Goal: Information Seeking & Learning: Stay updated

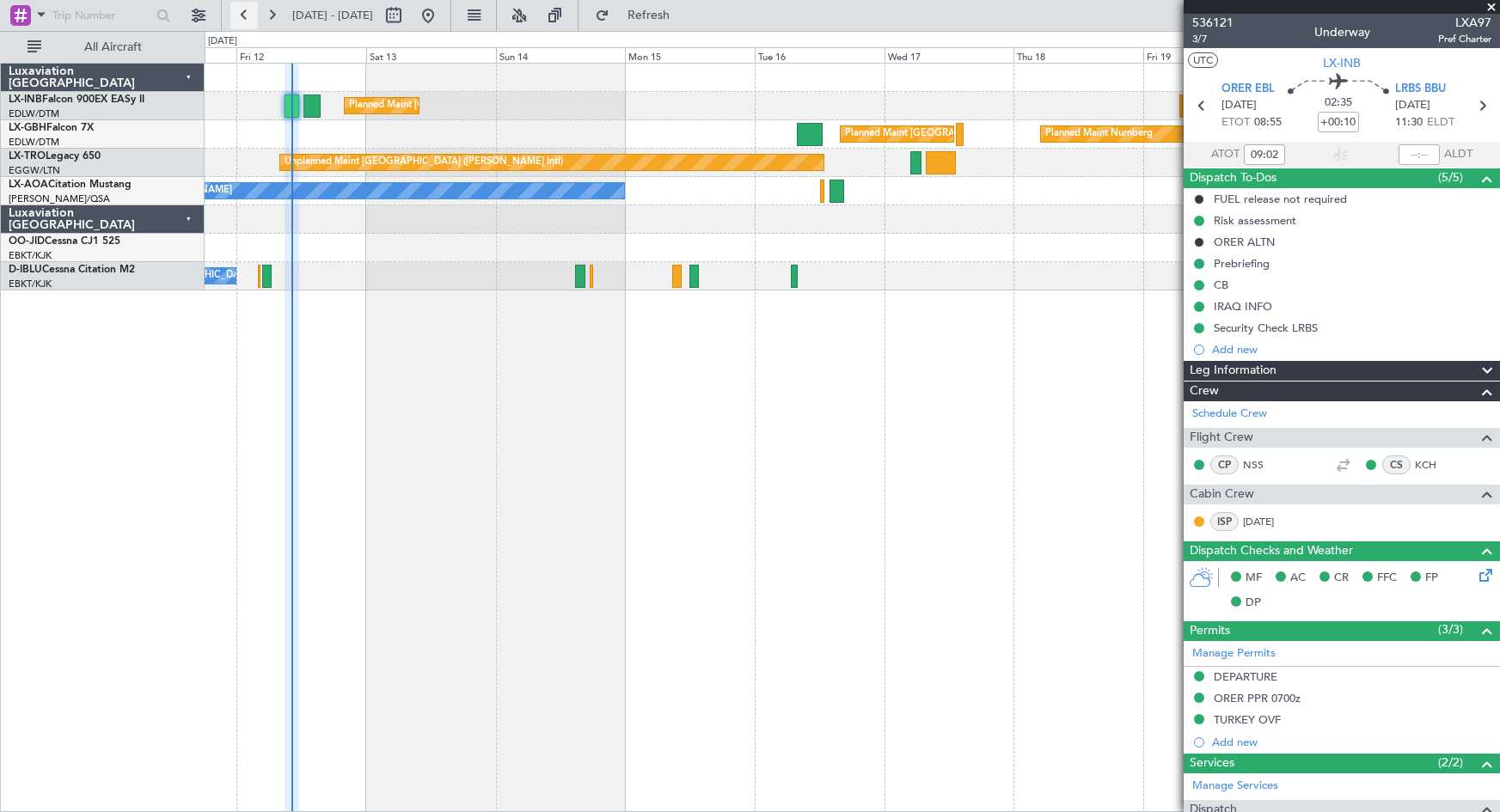
click at [247, 14] on button at bounding box center [244, 15] width 28 height 28
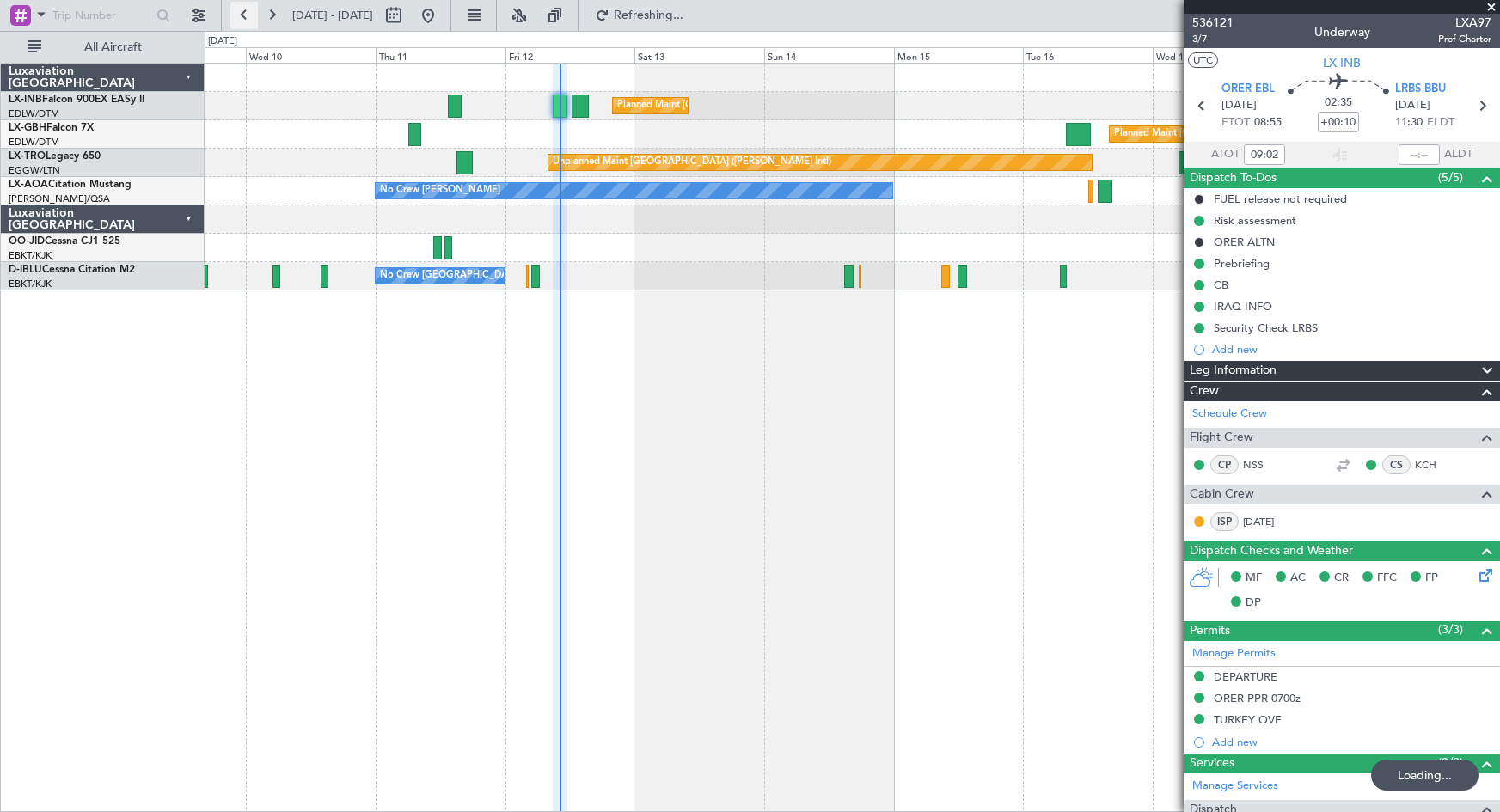
click at [247, 14] on button at bounding box center [244, 15] width 28 height 28
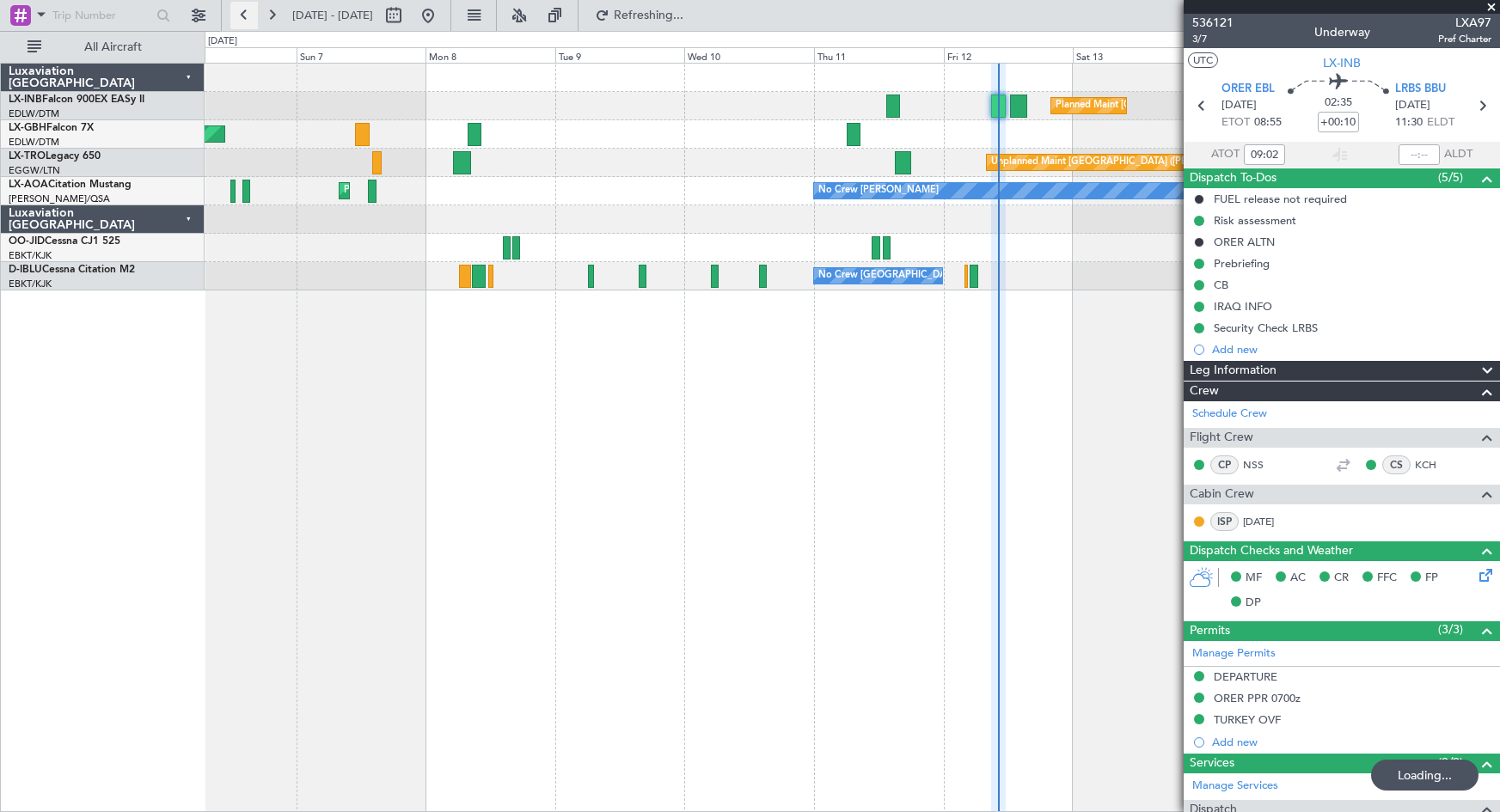
click at [247, 14] on button at bounding box center [244, 15] width 28 height 28
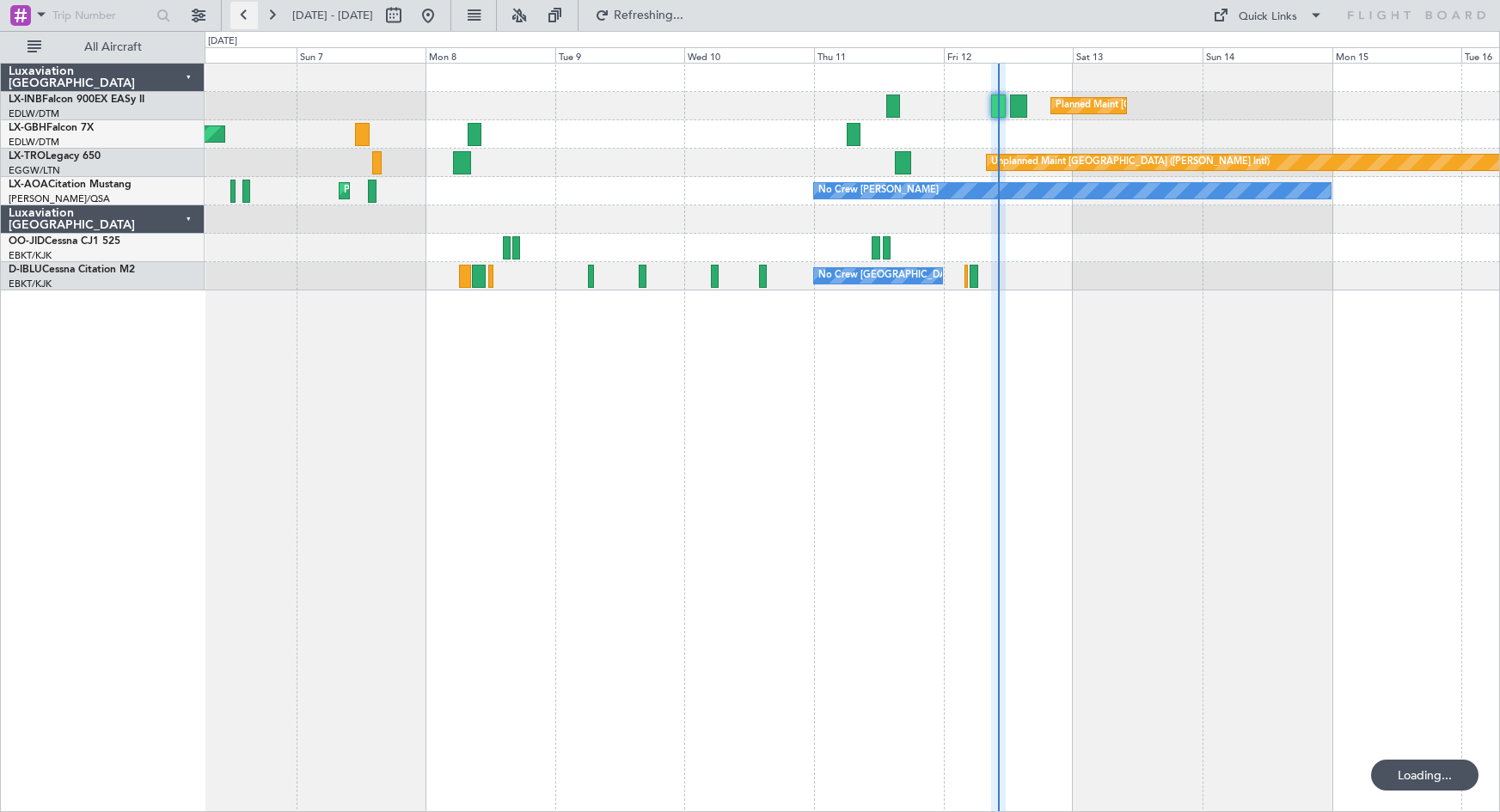
click at [247, 14] on button at bounding box center [244, 15] width 28 height 28
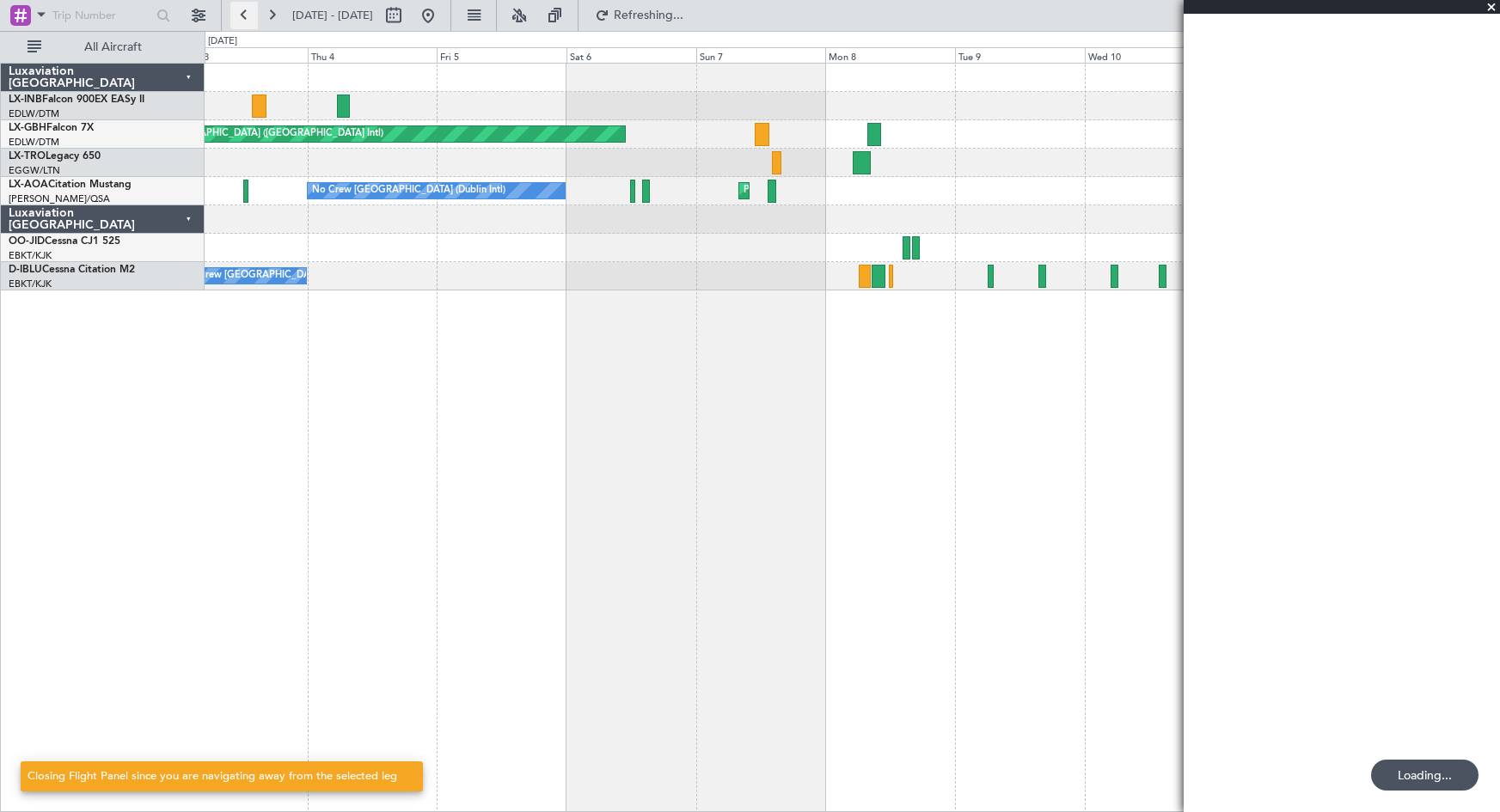
click at [247, 14] on button at bounding box center [244, 15] width 28 height 28
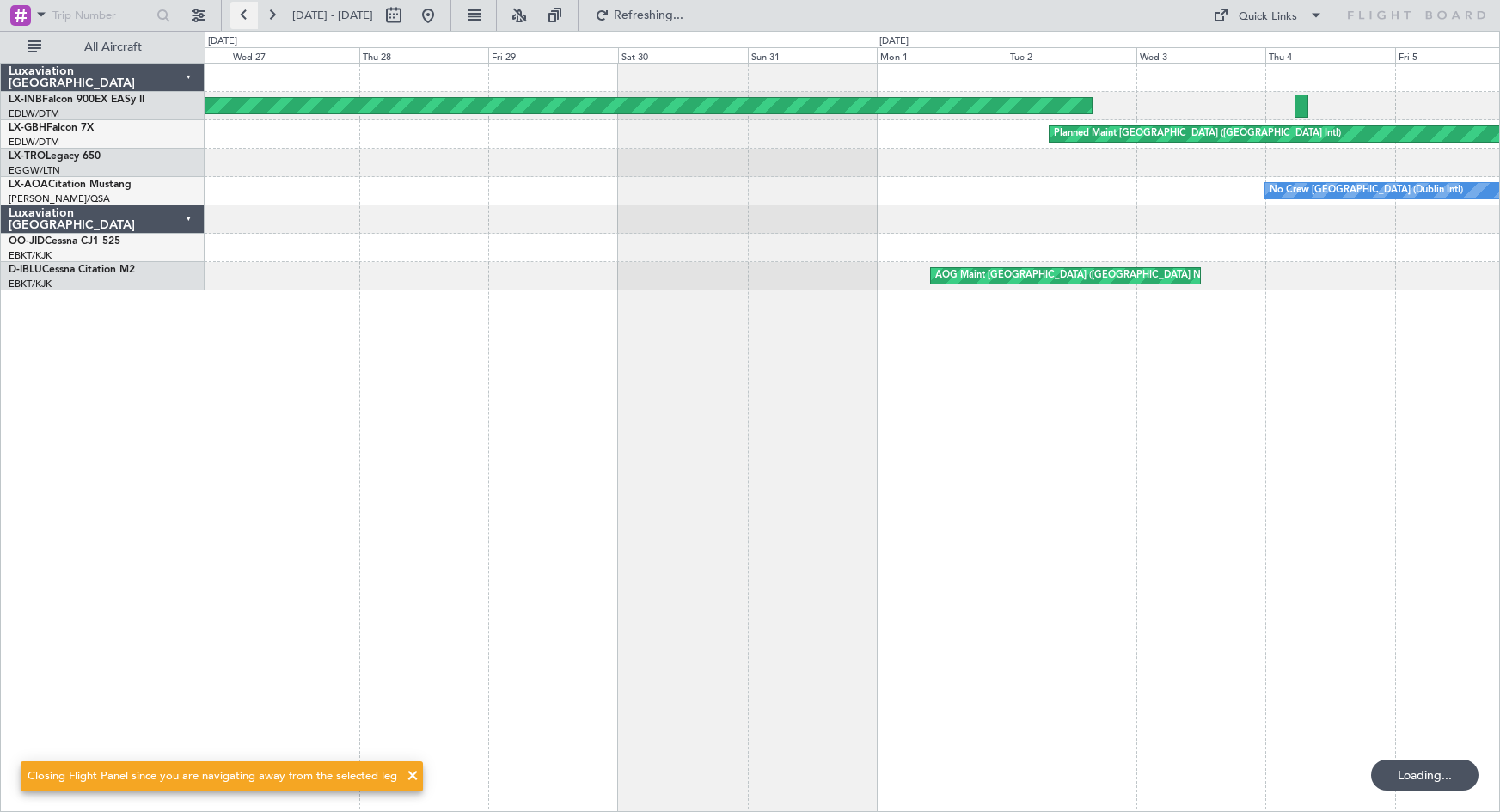
click at [247, 14] on button at bounding box center [244, 15] width 28 height 28
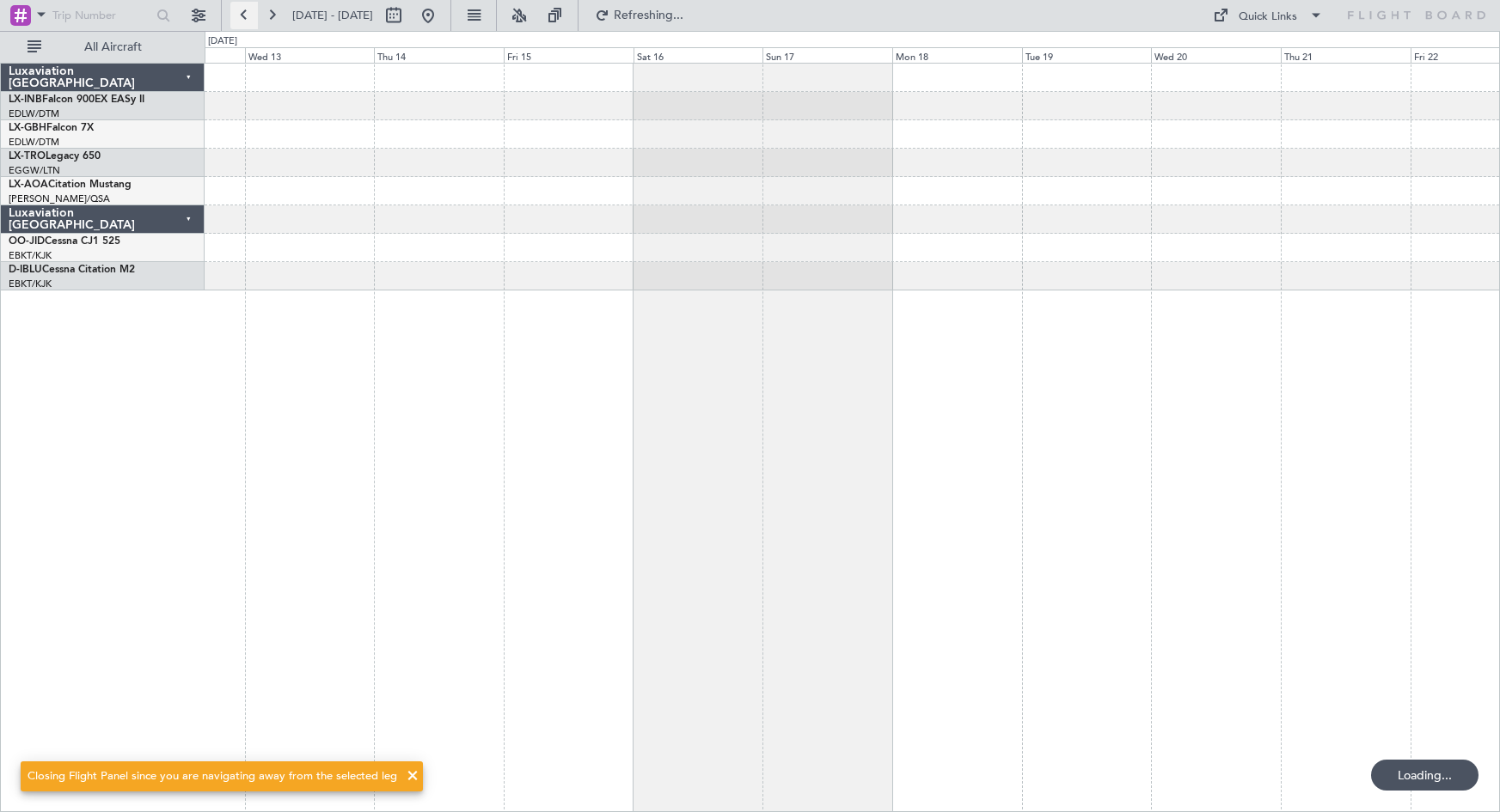
click at [247, 14] on button at bounding box center [244, 15] width 28 height 28
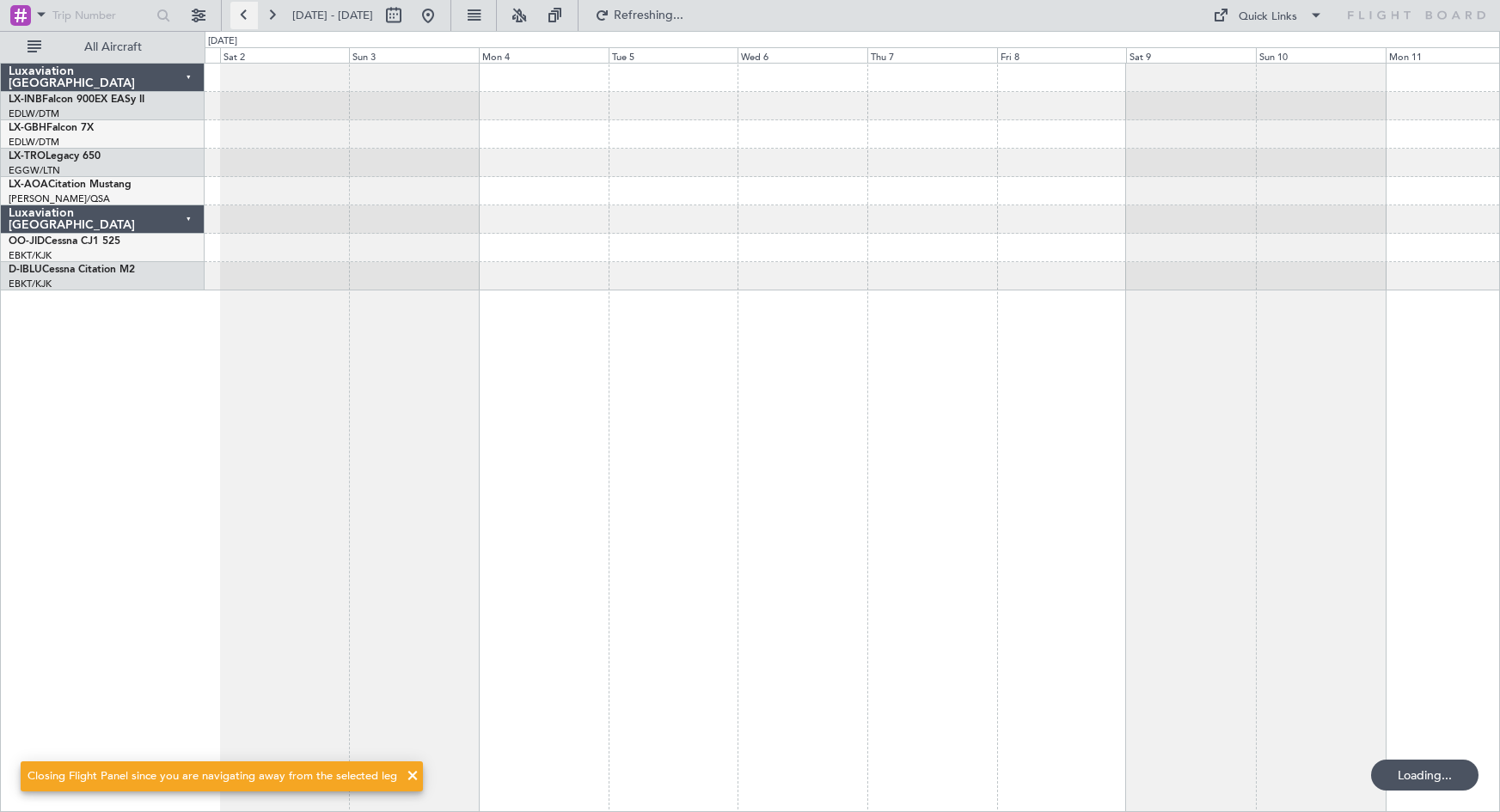
click at [247, 14] on button at bounding box center [244, 15] width 28 height 28
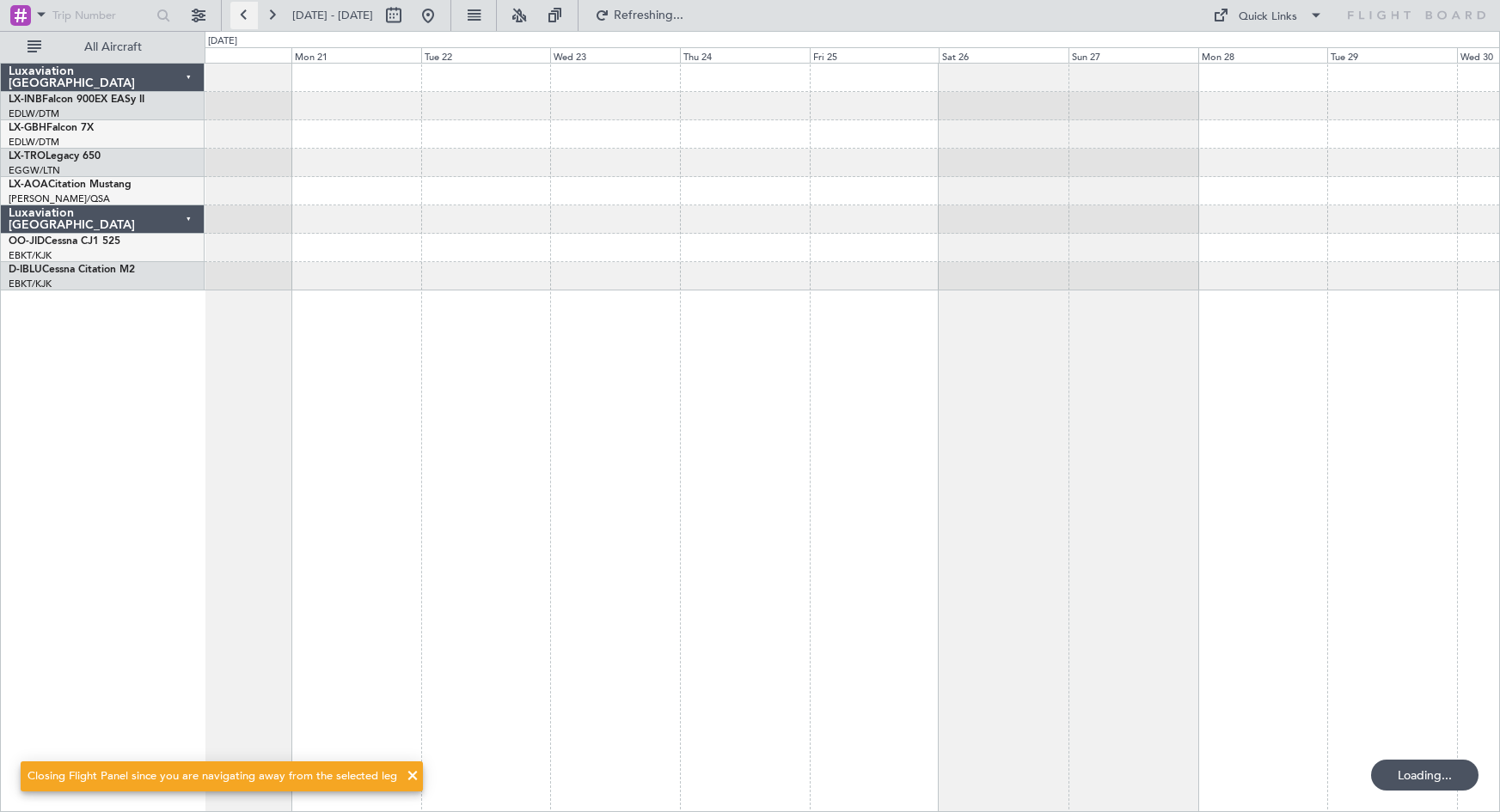
click at [247, 14] on button at bounding box center [244, 15] width 28 height 28
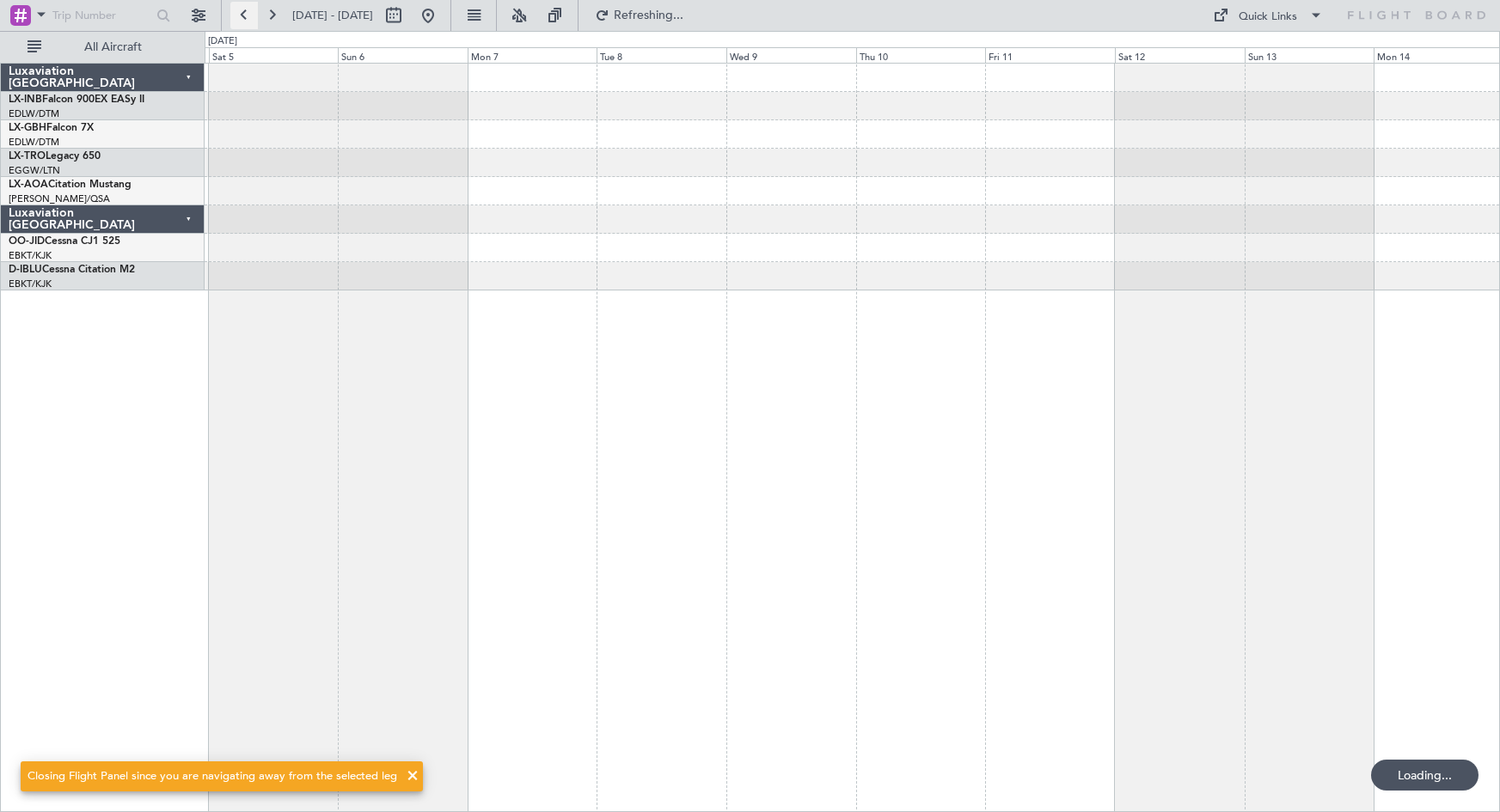
click at [247, 14] on button at bounding box center [244, 15] width 28 height 28
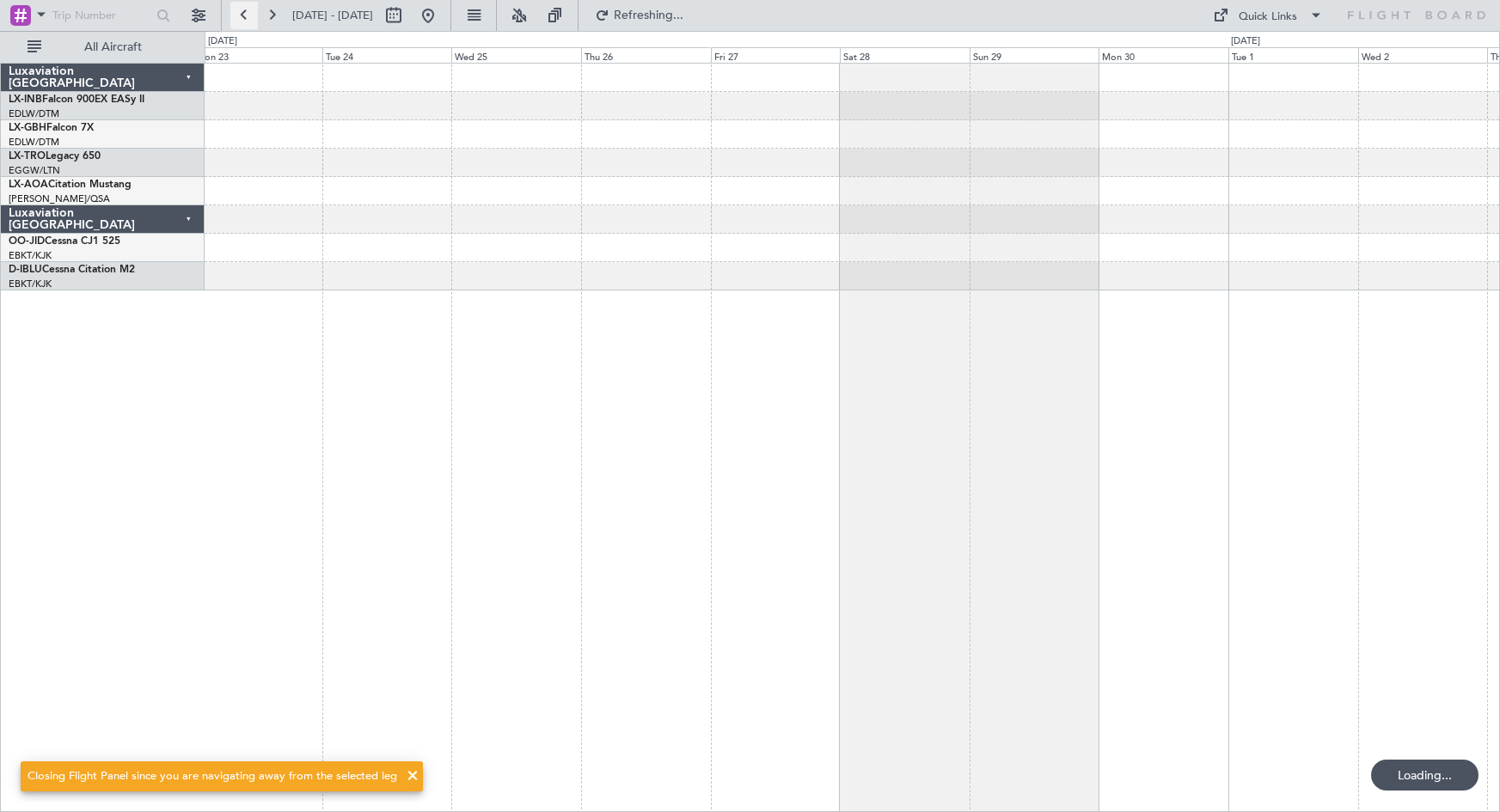
click at [247, 14] on button at bounding box center [244, 15] width 28 height 28
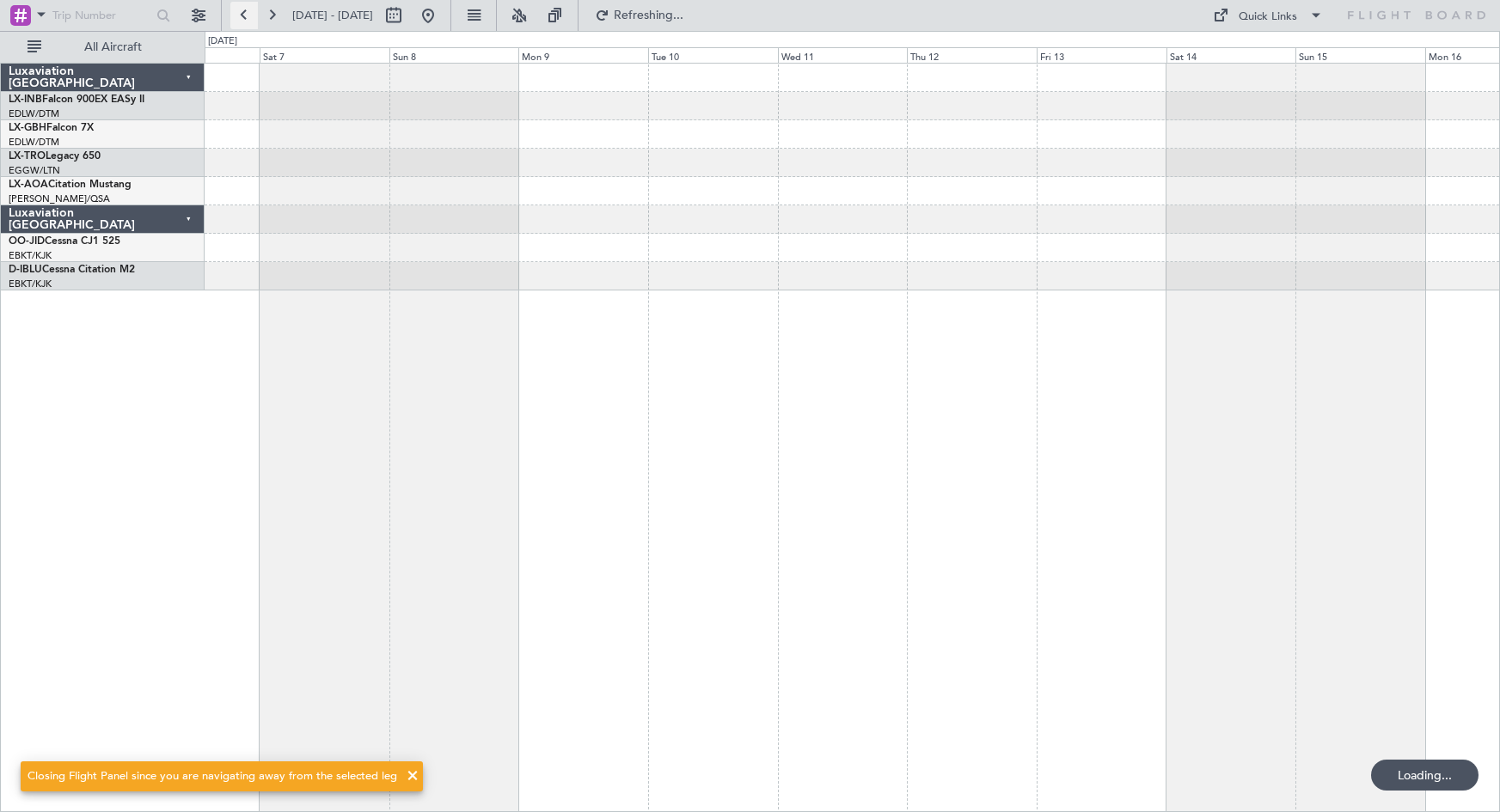
click at [247, 14] on button at bounding box center [244, 15] width 28 height 28
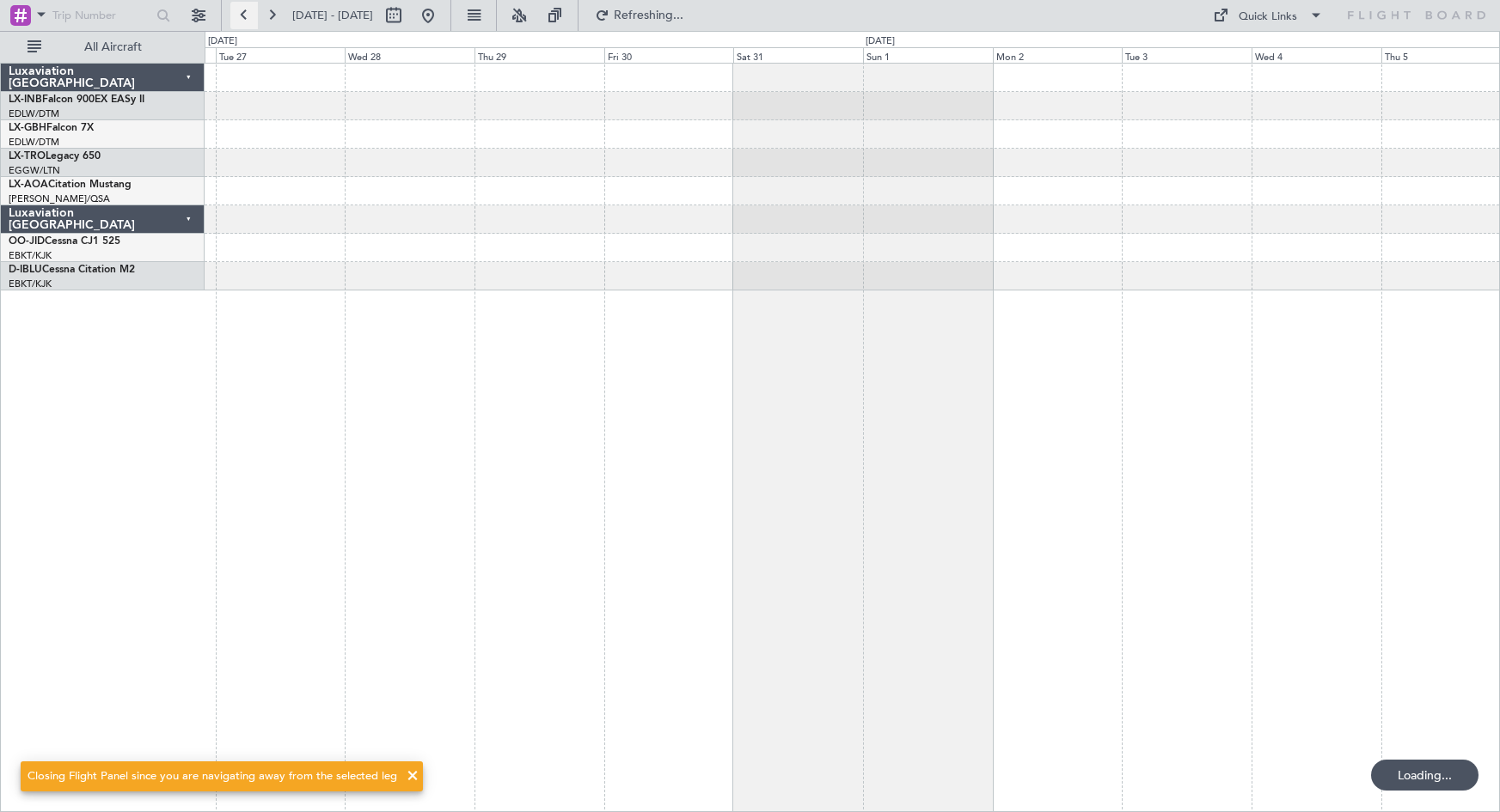
click at [247, 14] on button at bounding box center [244, 15] width 28 height 28
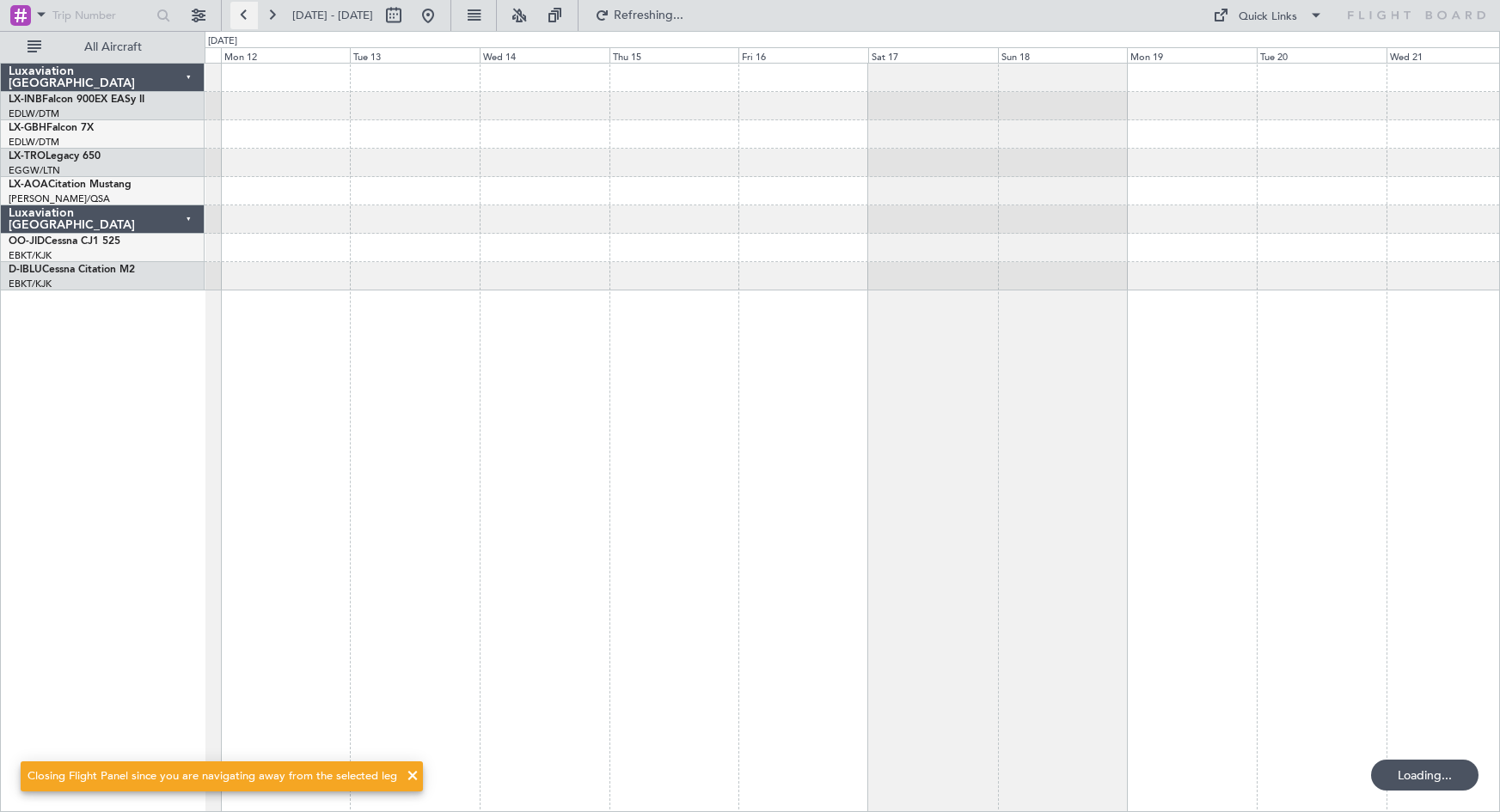
click at [247, 14] on button at bounding box center [244, 15] width 28 height 28
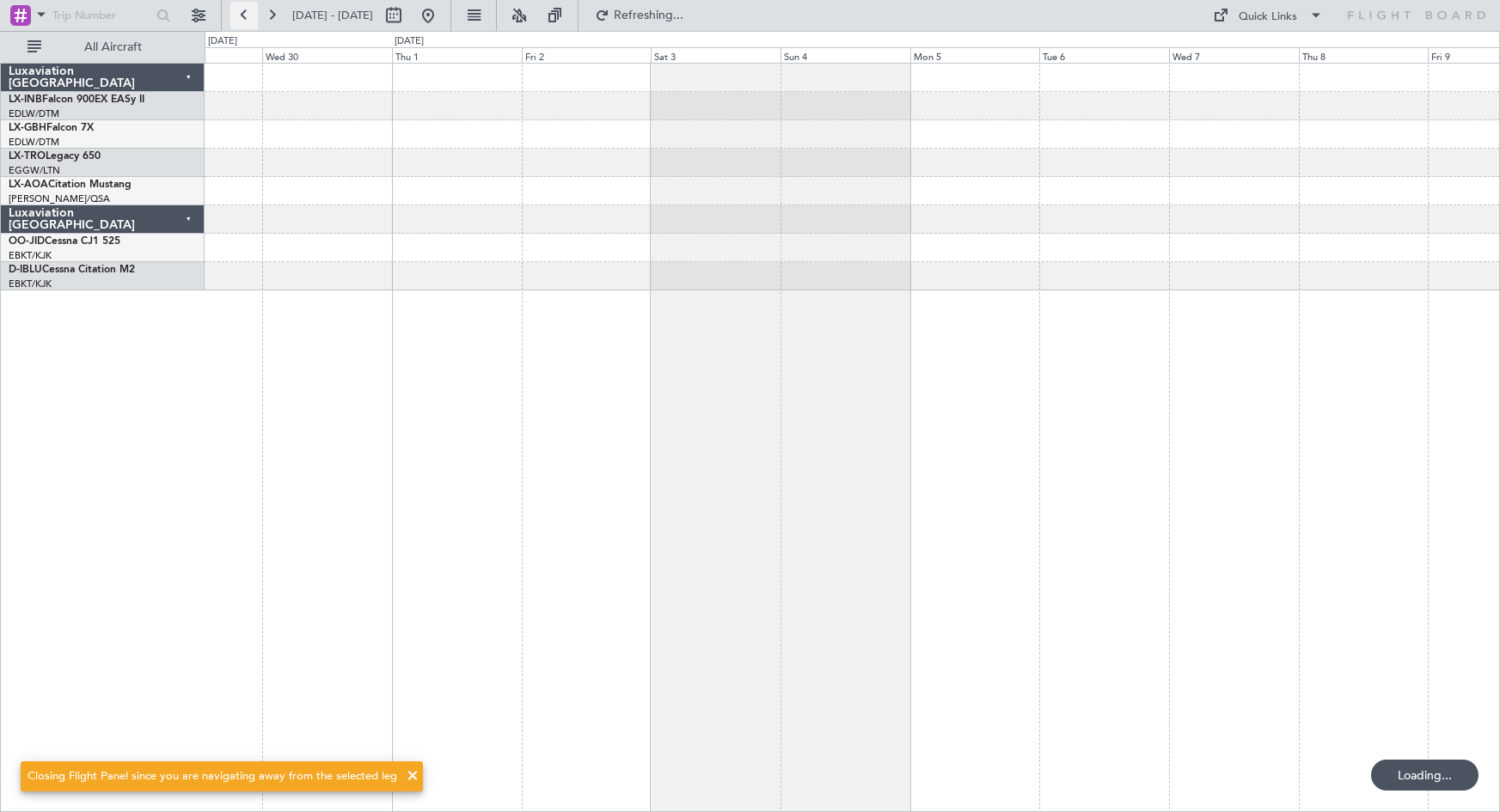
click at [247, 14] on button at bounding box center [244, 15] width 28 height 28
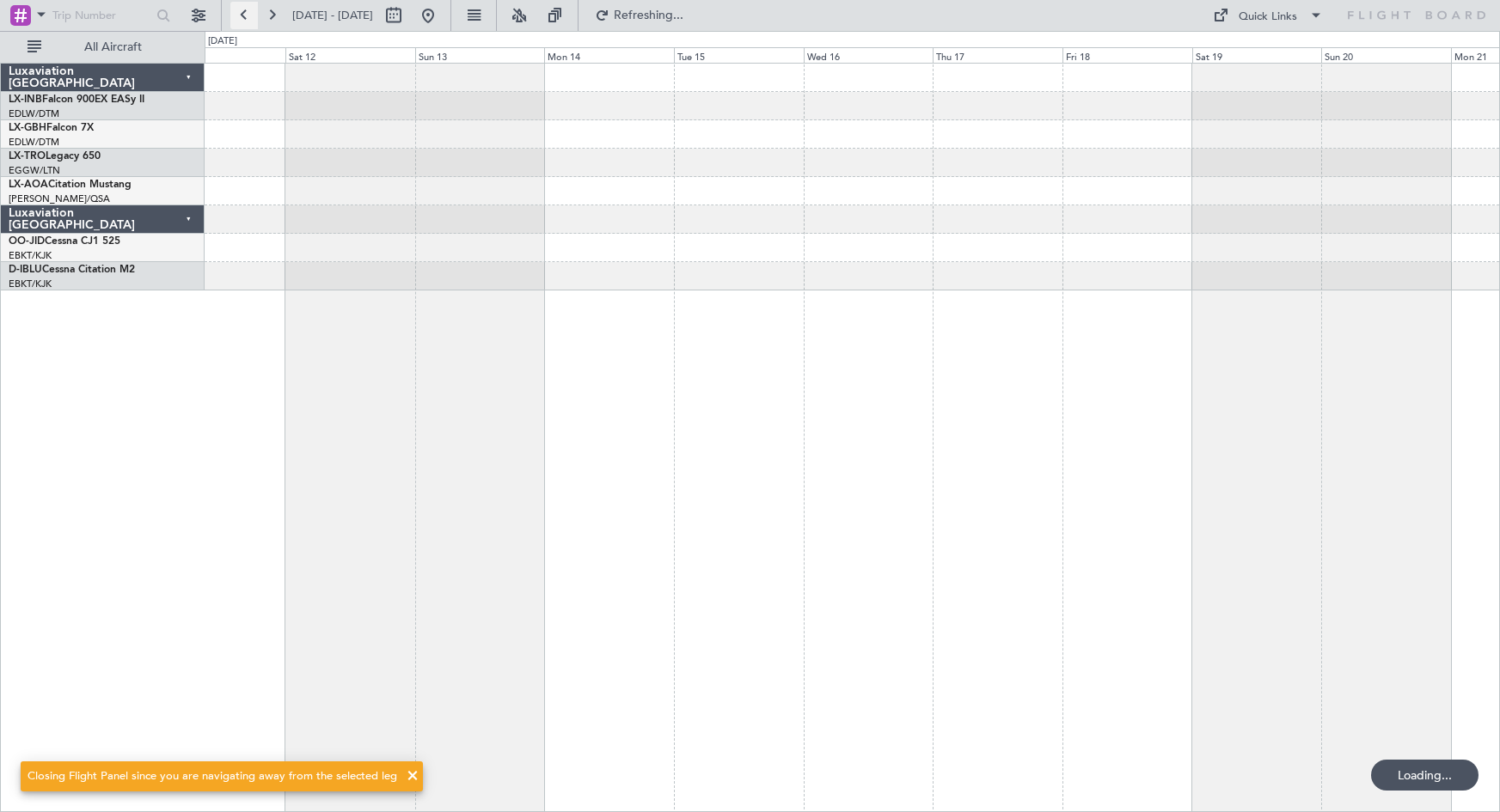
click at [247, 14] on button at bounding box center [244, 15] width 28 height 28
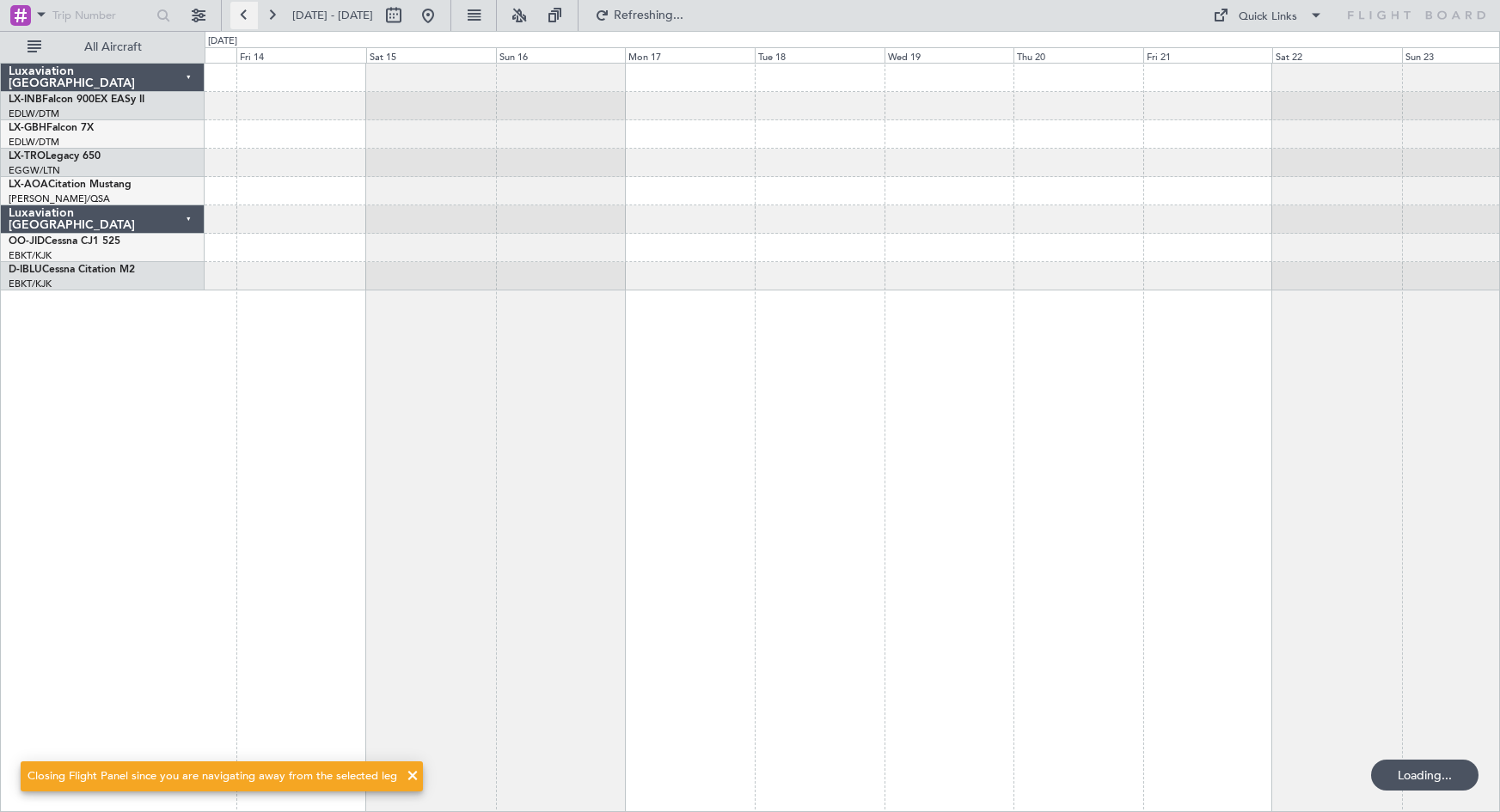
click at [247, 14] on button at bounding box center [244, 15] width 28 height 28
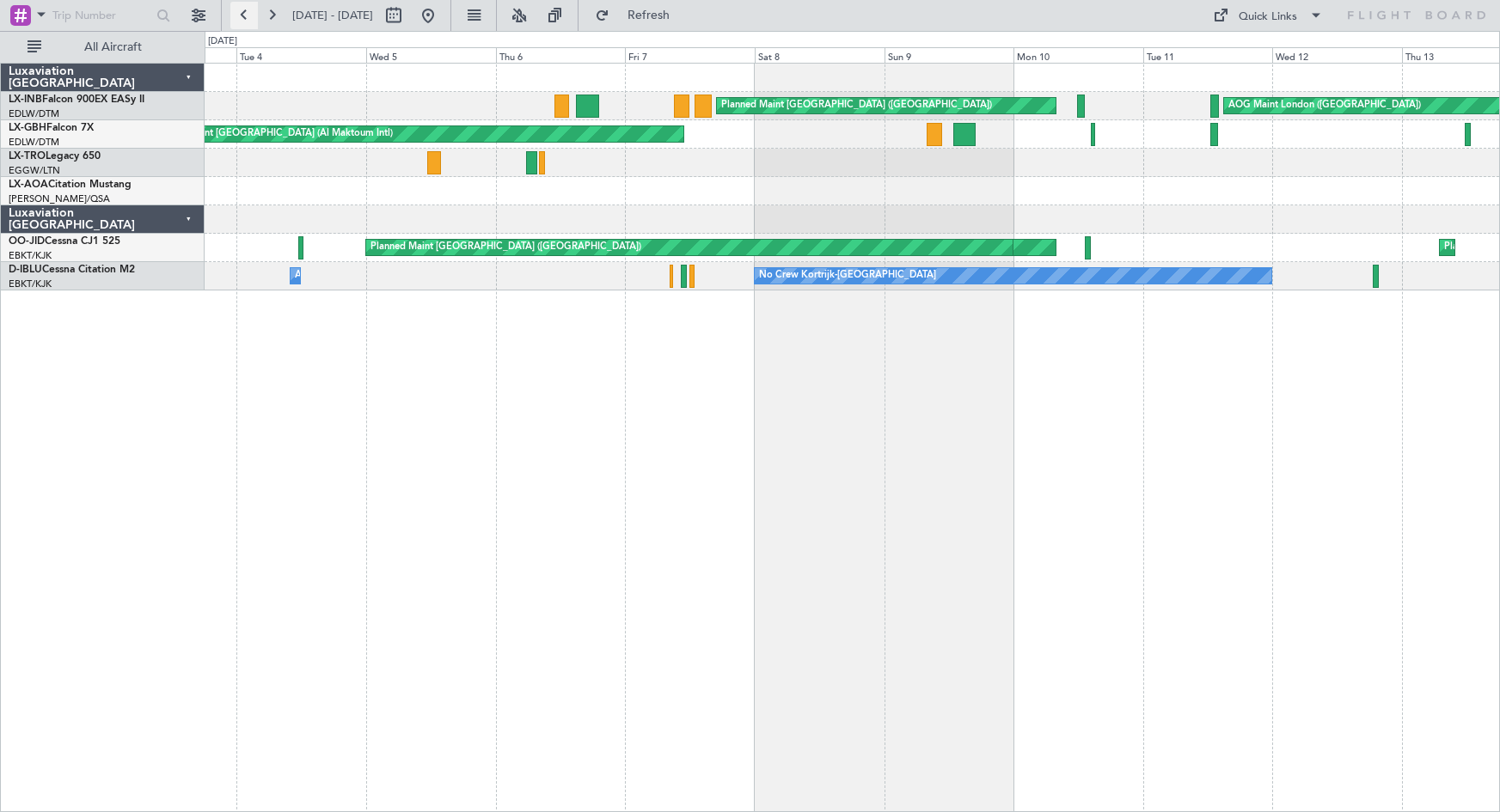
click at [247, 14] on button at bounding box center [244, 15] width 28 height 28
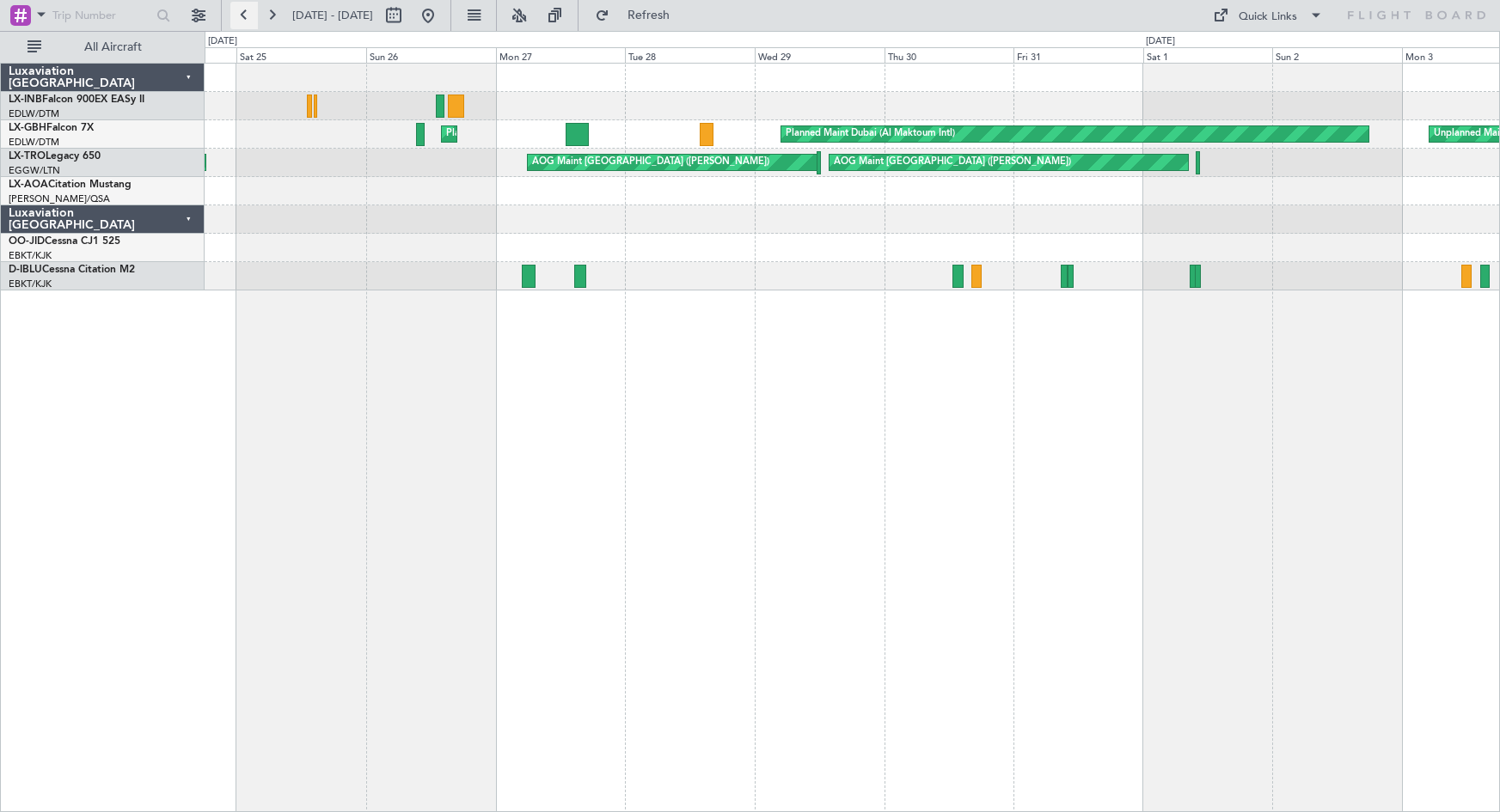
click at [241, 24] on button at bounding box center [244, 15] width 28 height 28
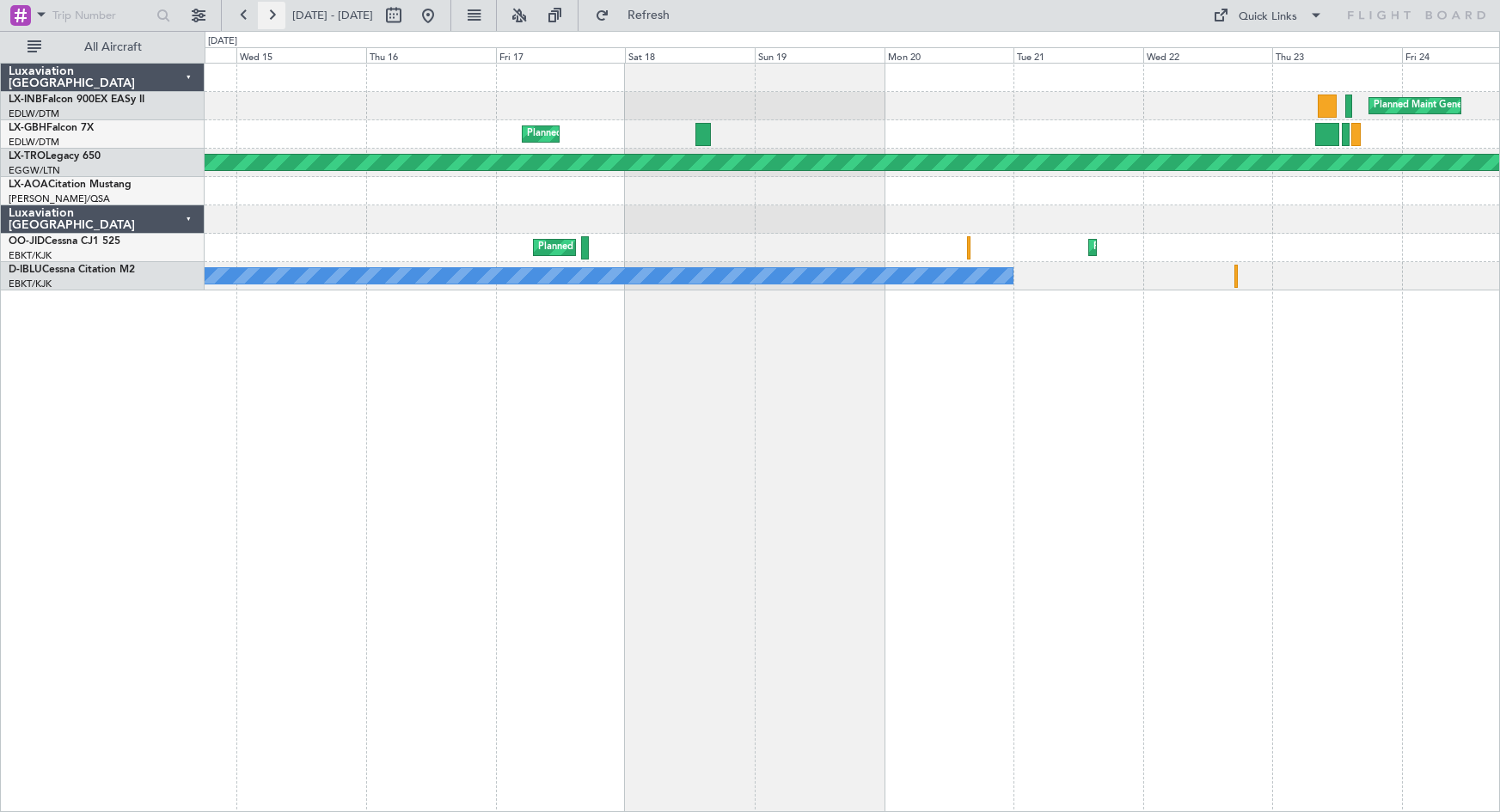
click at [267, 20] on button at bounding box center [271, 15] width 28 height 28
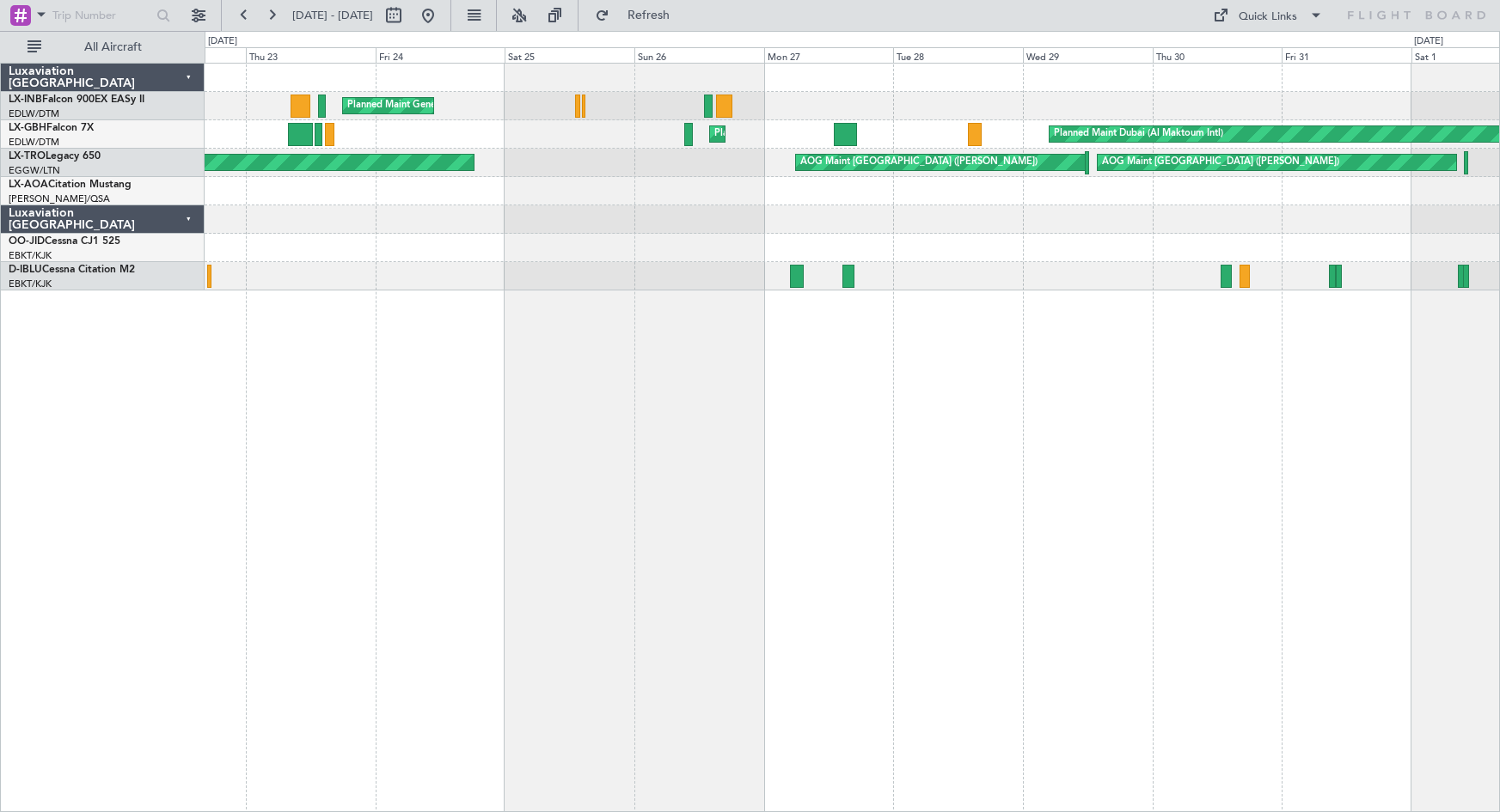
click at [938, 351] on div "Planned Maint Geneva (Cointrin) Planned Maint Geneva ([GEOGRAPHIC_DATA]) Planne…" at bounding box center [852, 437] width 1296 height 749
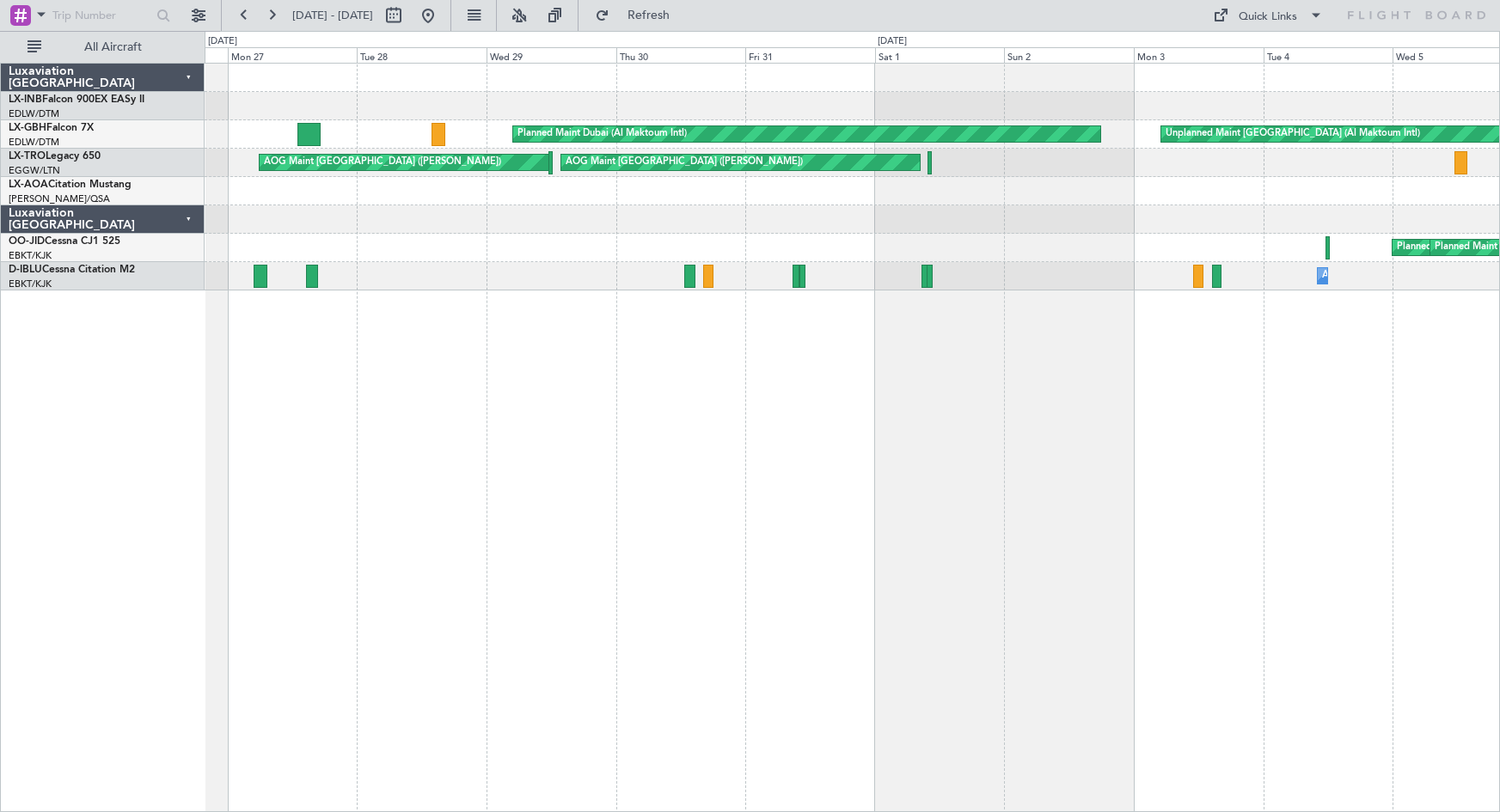
click at [588, 244] on div "Planned Maint [GEOGRAPHIC_DATA] ([GEOGRAPHIC_DATA]) Planned Maint Geneva ([GEOG…" at bounding box center [852, 177] width 1295 height 227
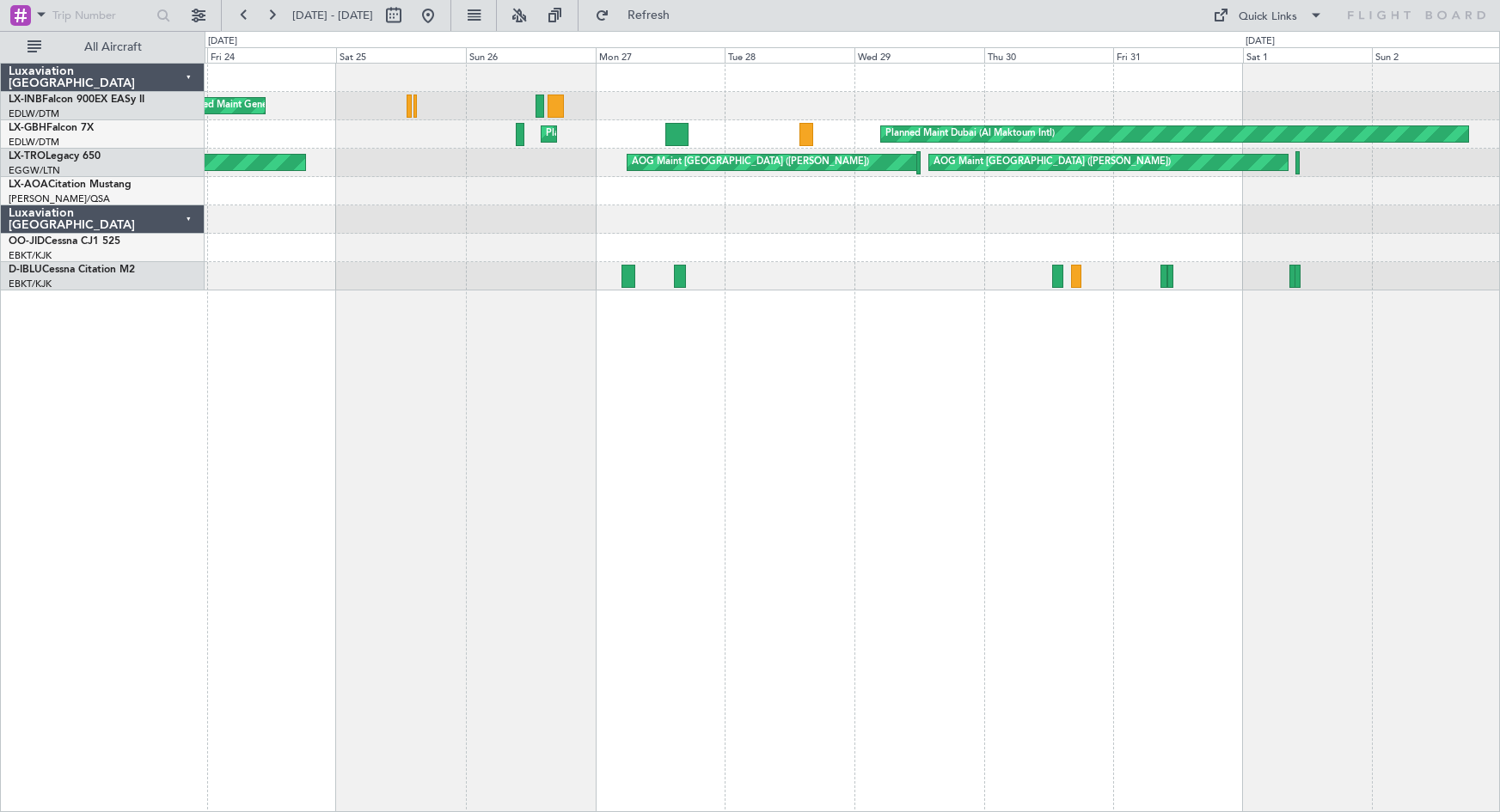
click at [1013, 242] on div "Planned Maint Geneva (Cointrin) Planned Maint [GEOGRAPHIC_DATA] (Al Maktoum Int…" at bounding box center [852, 177] width 1295 height 227
